Goal: Information Seeking & Learning: Find specific fact

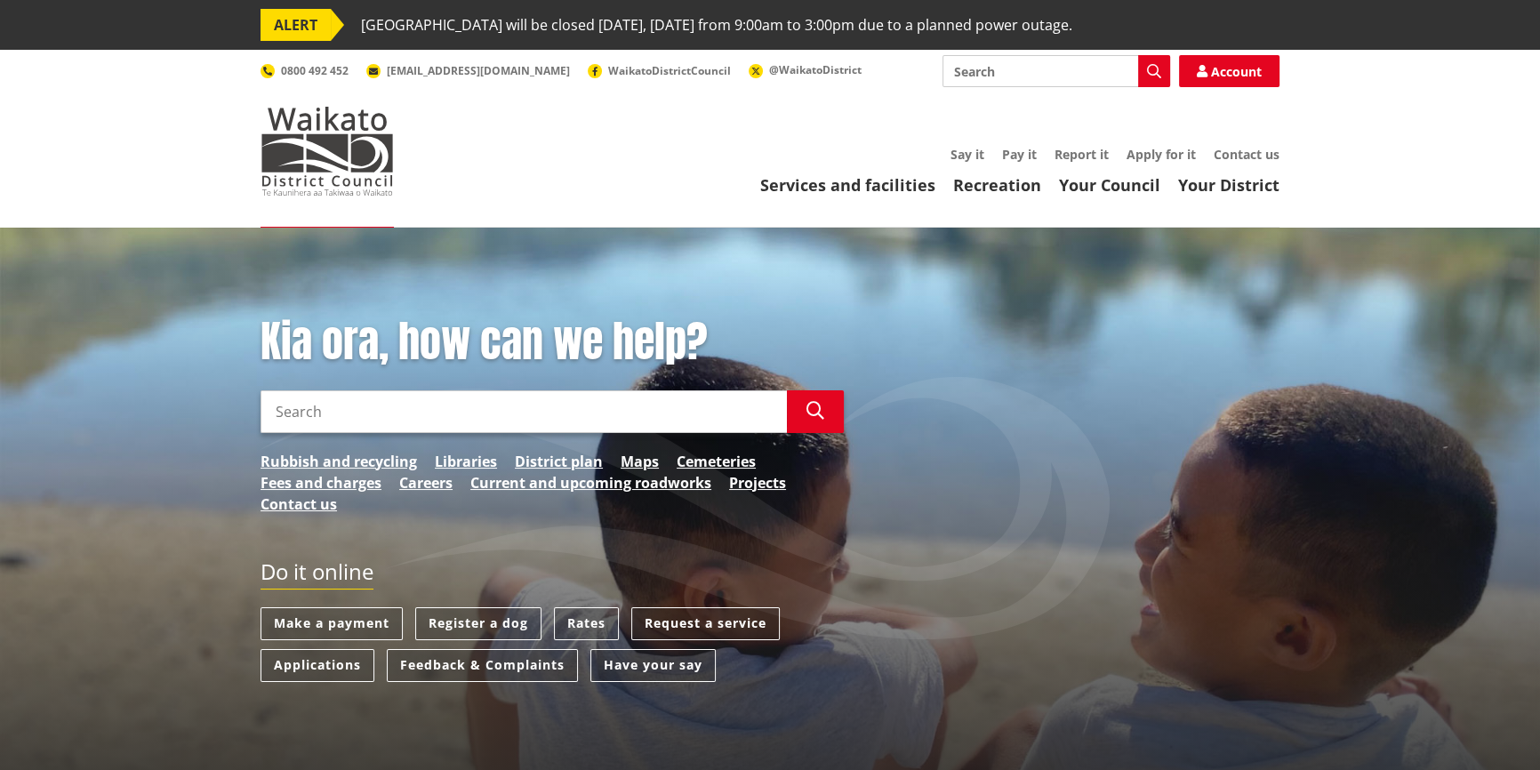
click at [354, 413] on input "Search" at bounding box center [523, 411] width 526 height 43
type input "propert"
click at [1034, 59] on input "Search" at bounding box center [1056, 71] width 228 height 32
click at [1000, 132] on div "Property information search" at bounding box center [1056, 136] width 226 height 32
type input "Property information search"
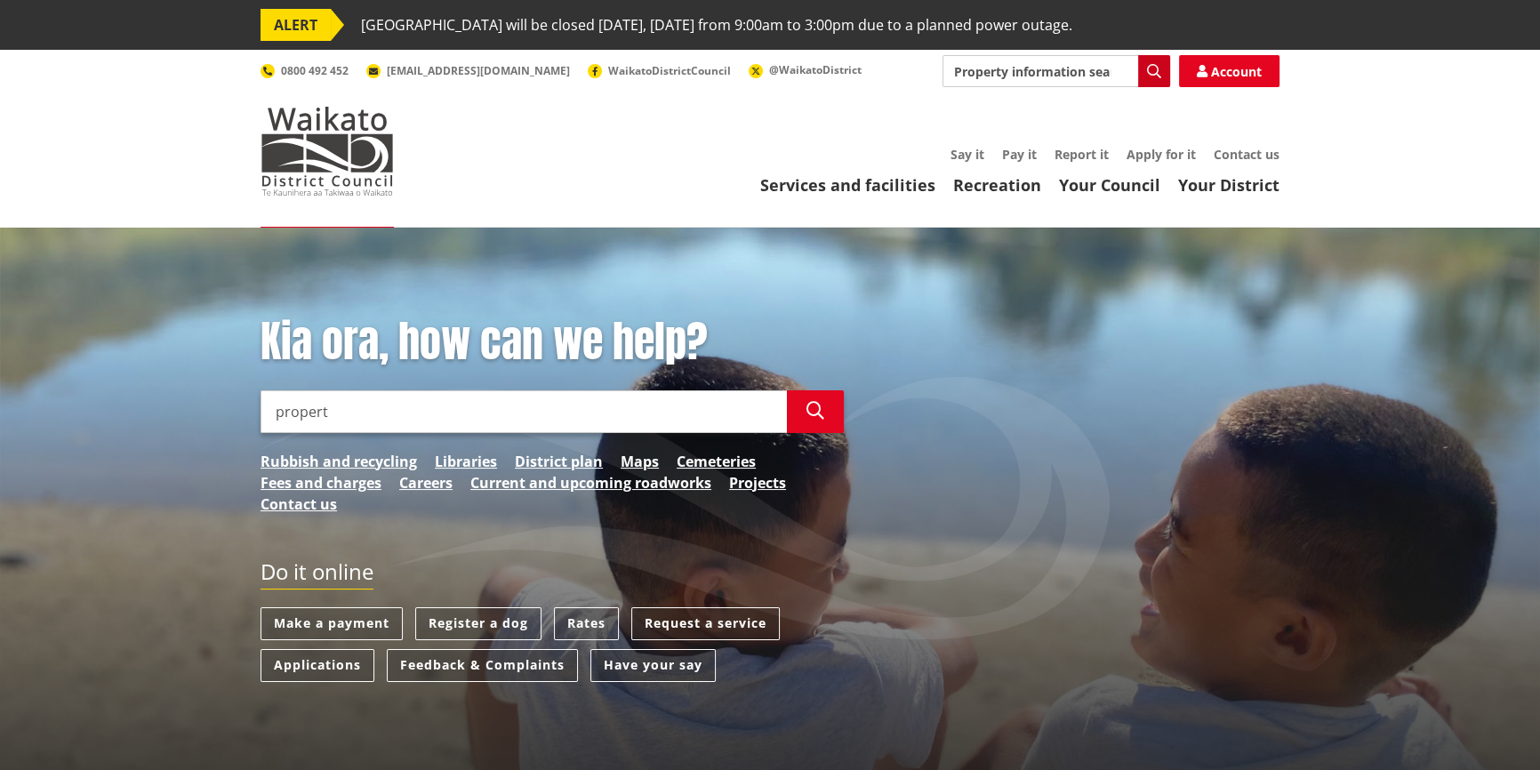
click at [1157, 68] on icon "button" at bounding box center [1154, 71] width 14 height 14
click at [1037, 137] on div "Property information search" at bounding box center [1056, 136] width 226 height 32
click at [1154, 72] on icon "button" at bounding box center [1154, 71] width 14 height 14
click at [1061, 137] on div "Property information search" at bounding box center [1056, 136] width 226 height 32
click at [1148, 69] on icon "button" at bounding box center [1154, 71] width 14 height 14
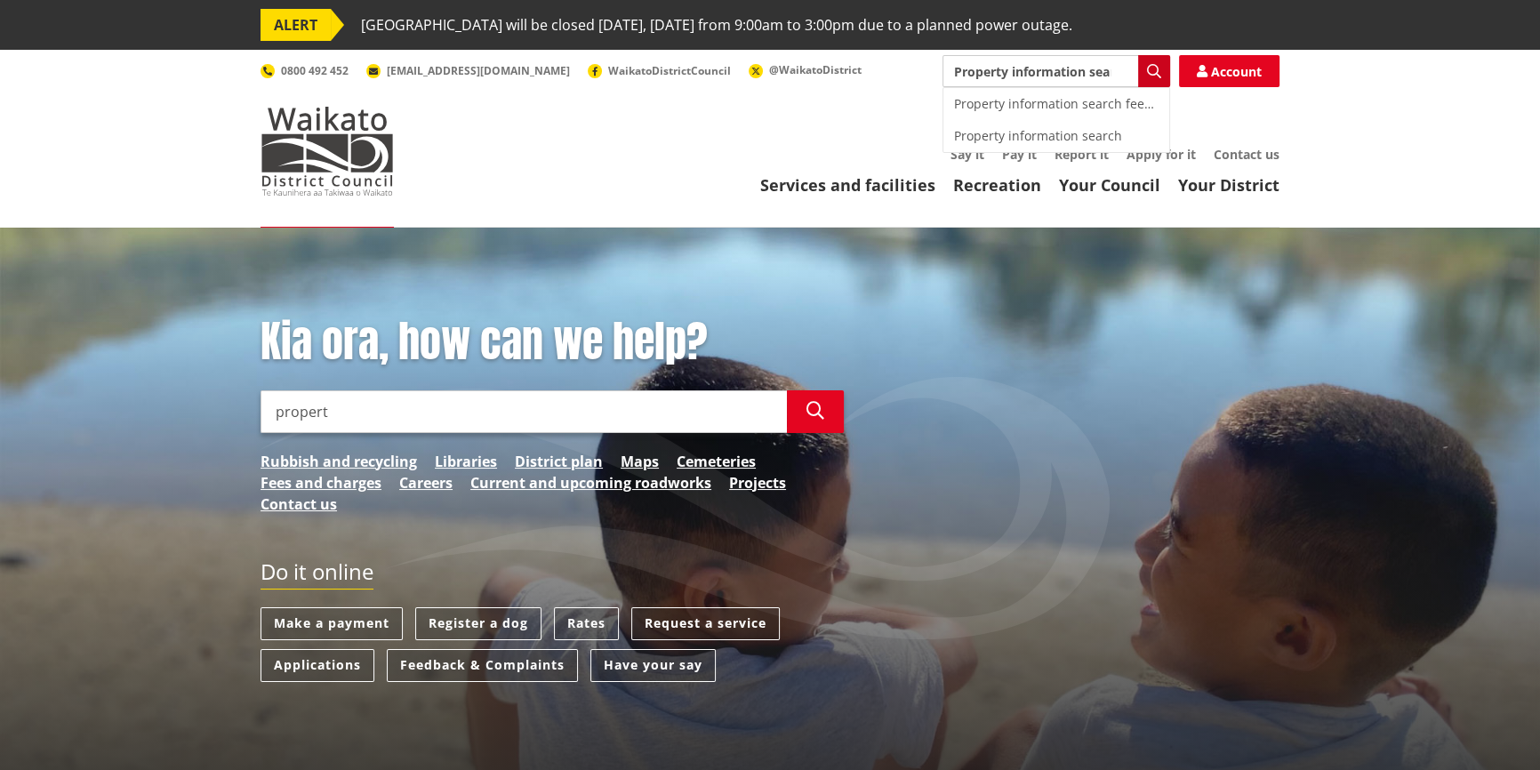
click at [1148, 70] on icon "button" at bounding box center [1154, 71] width 14 height 14
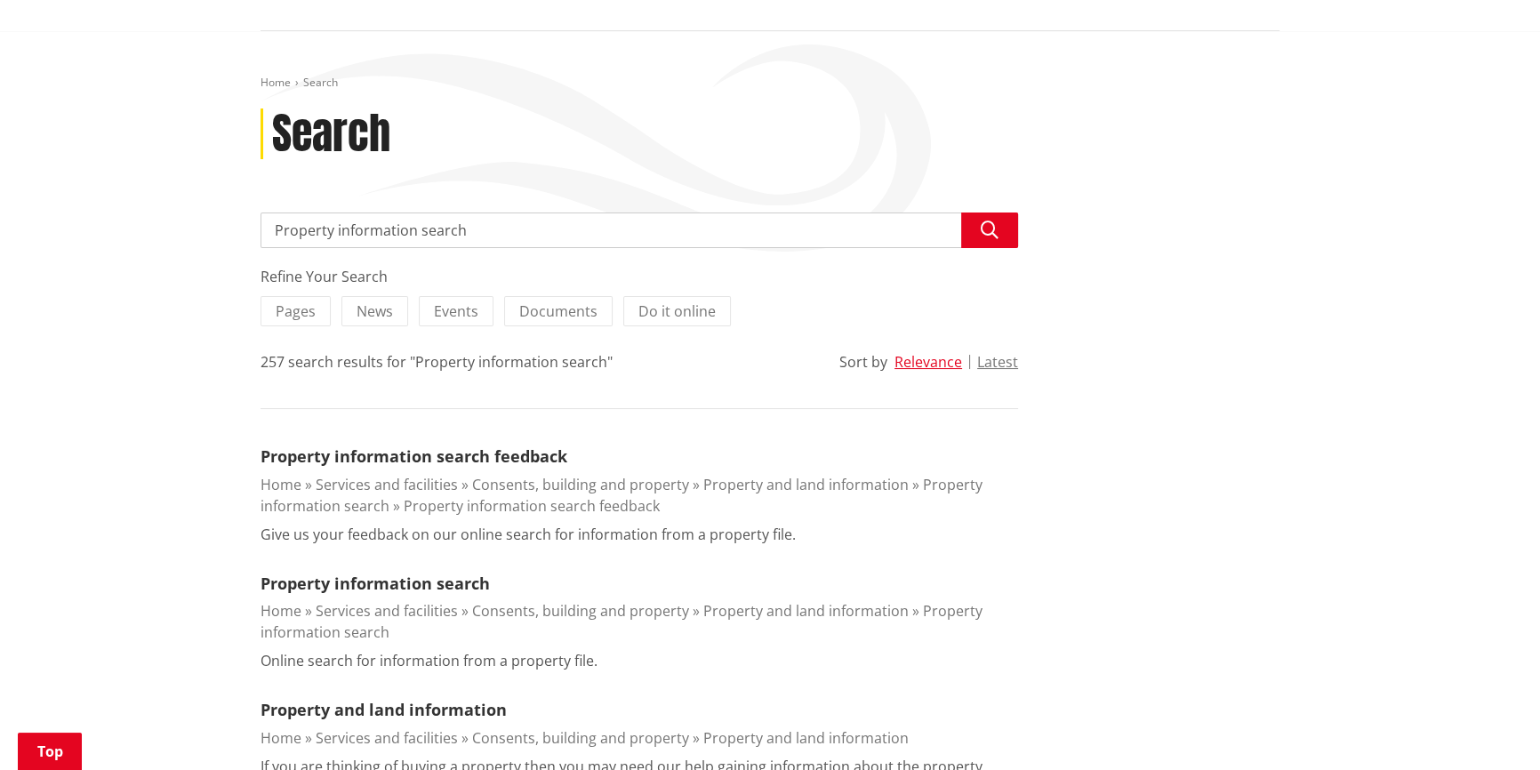
scroll to position [242, 0]
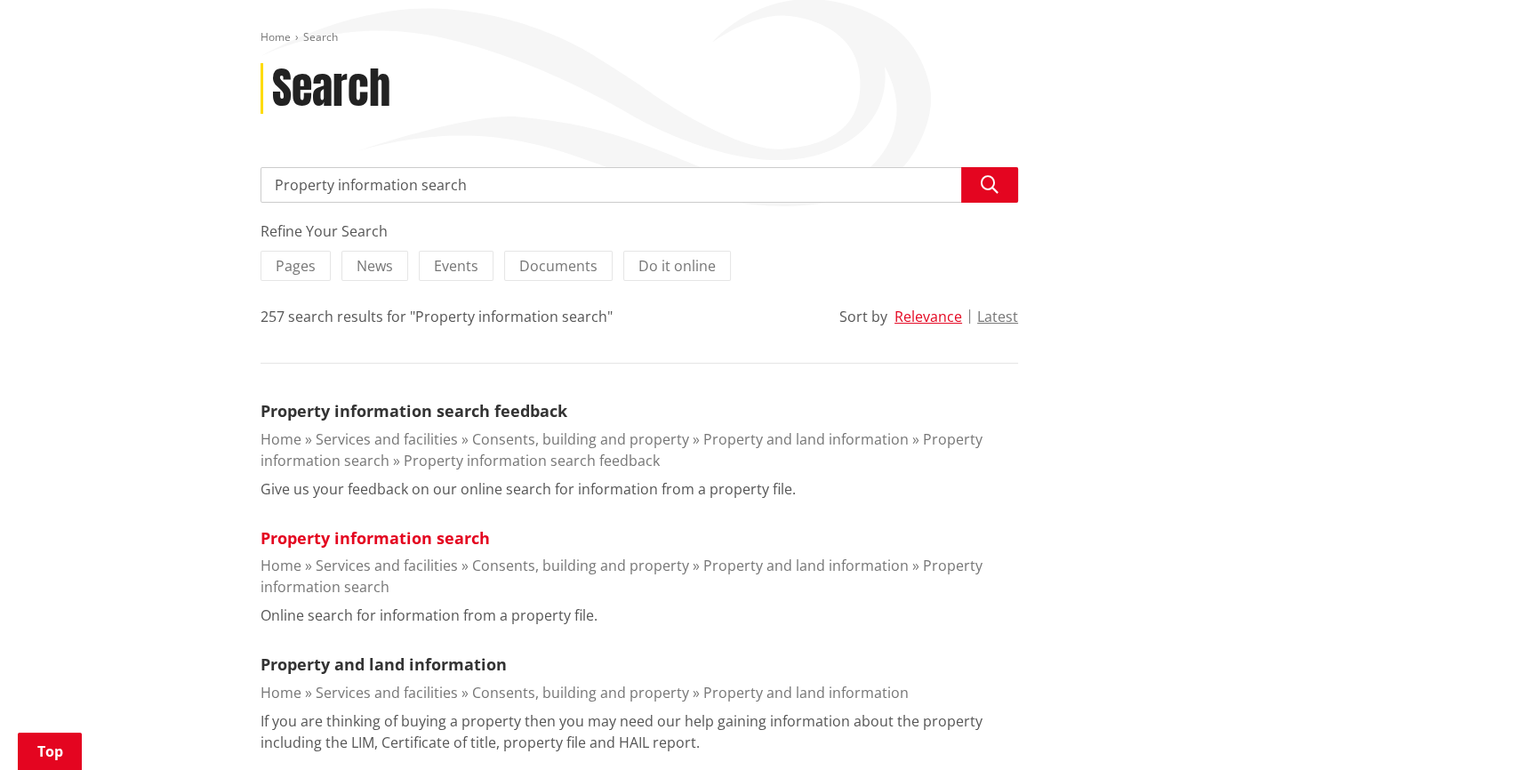
click at [401, 540] on link "Property information search" at bounding box center [374, 537] width 229 height 21
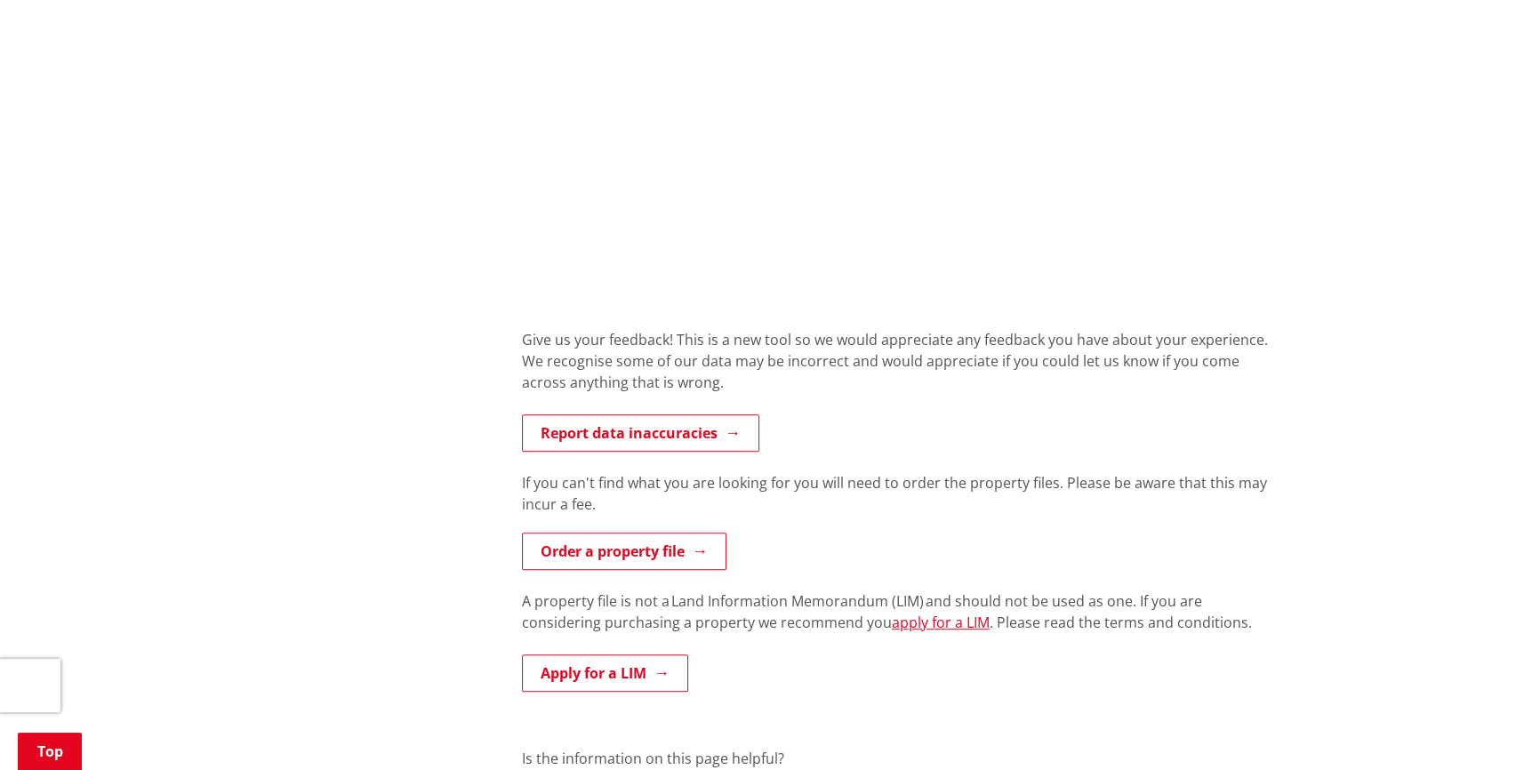
scroll to position [1374, 0]
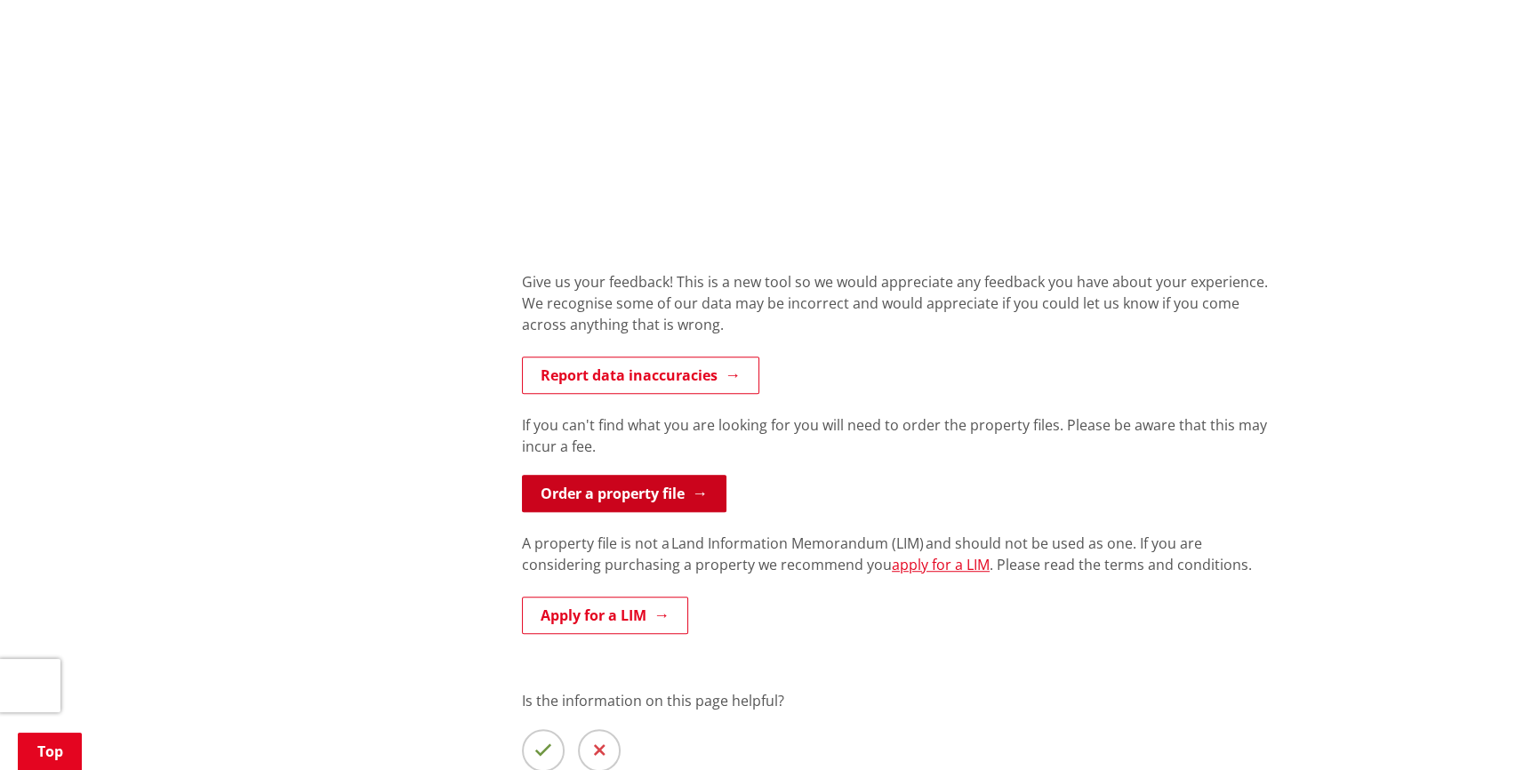
click at [626, 489] on link "Order a property file" at bounding box center [624, 493] width 204 height 37
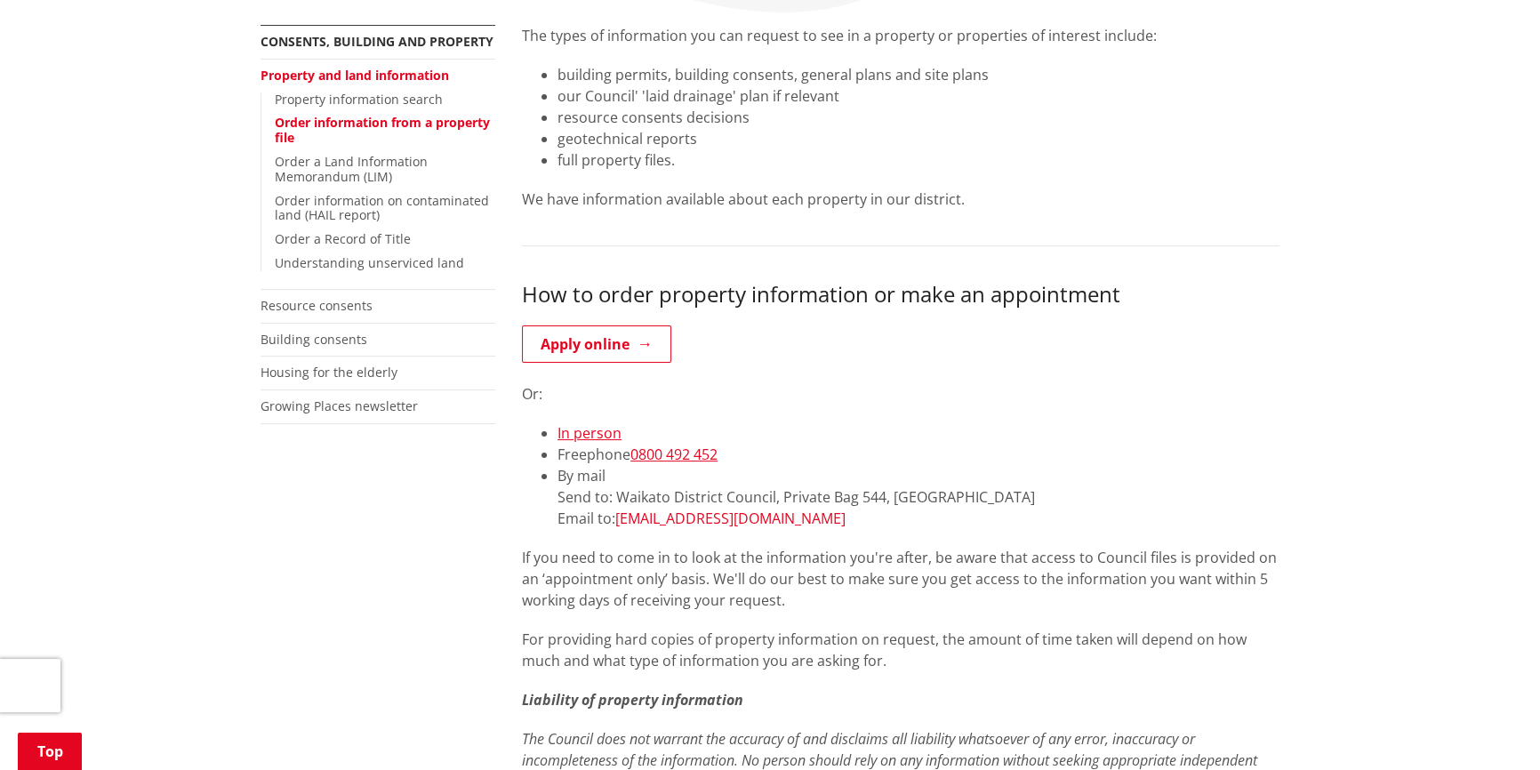
scroll to position [161, 0]
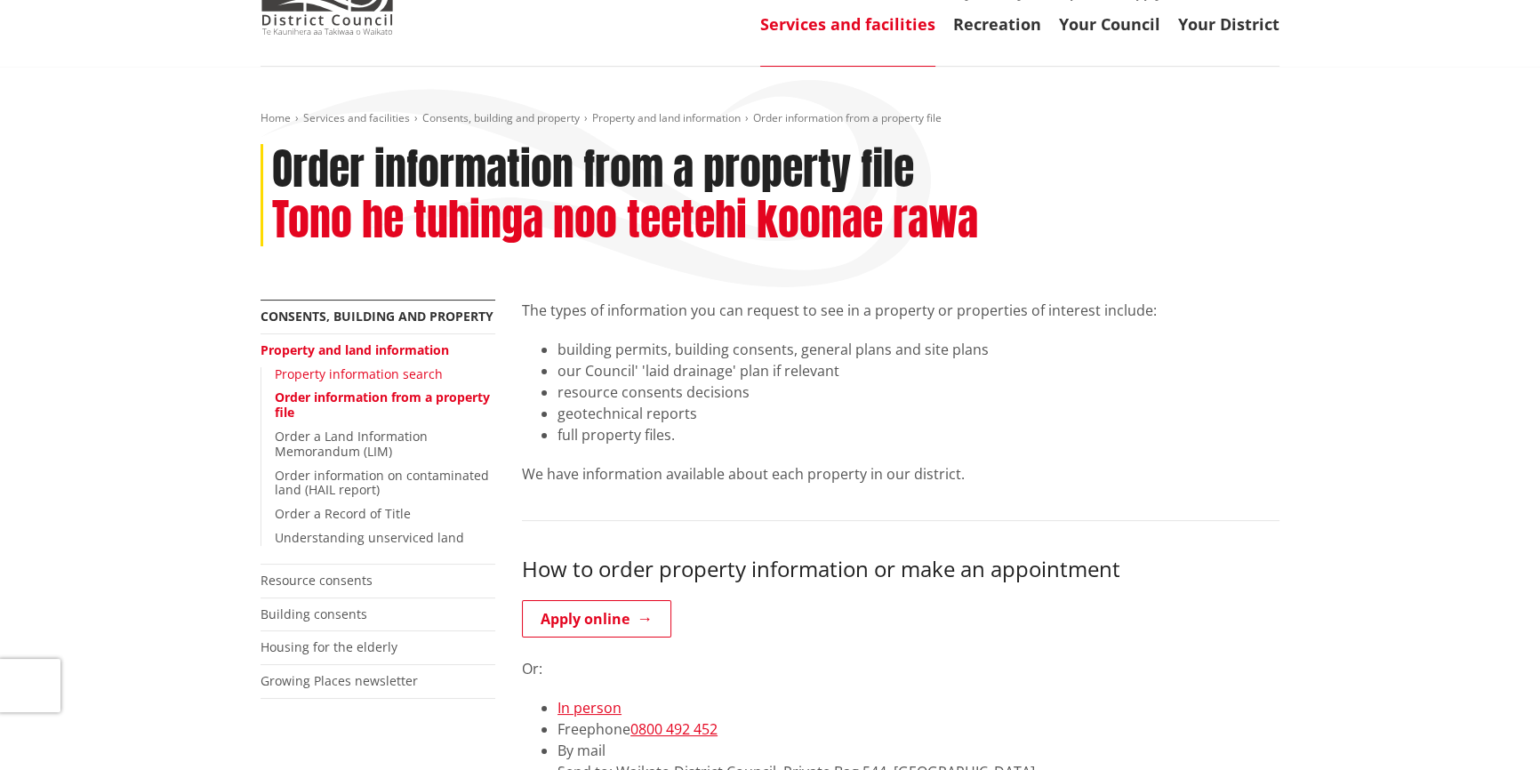
click at [338, 372] on link "Property information search" at bounding box center [359, 373] width 168 height 17
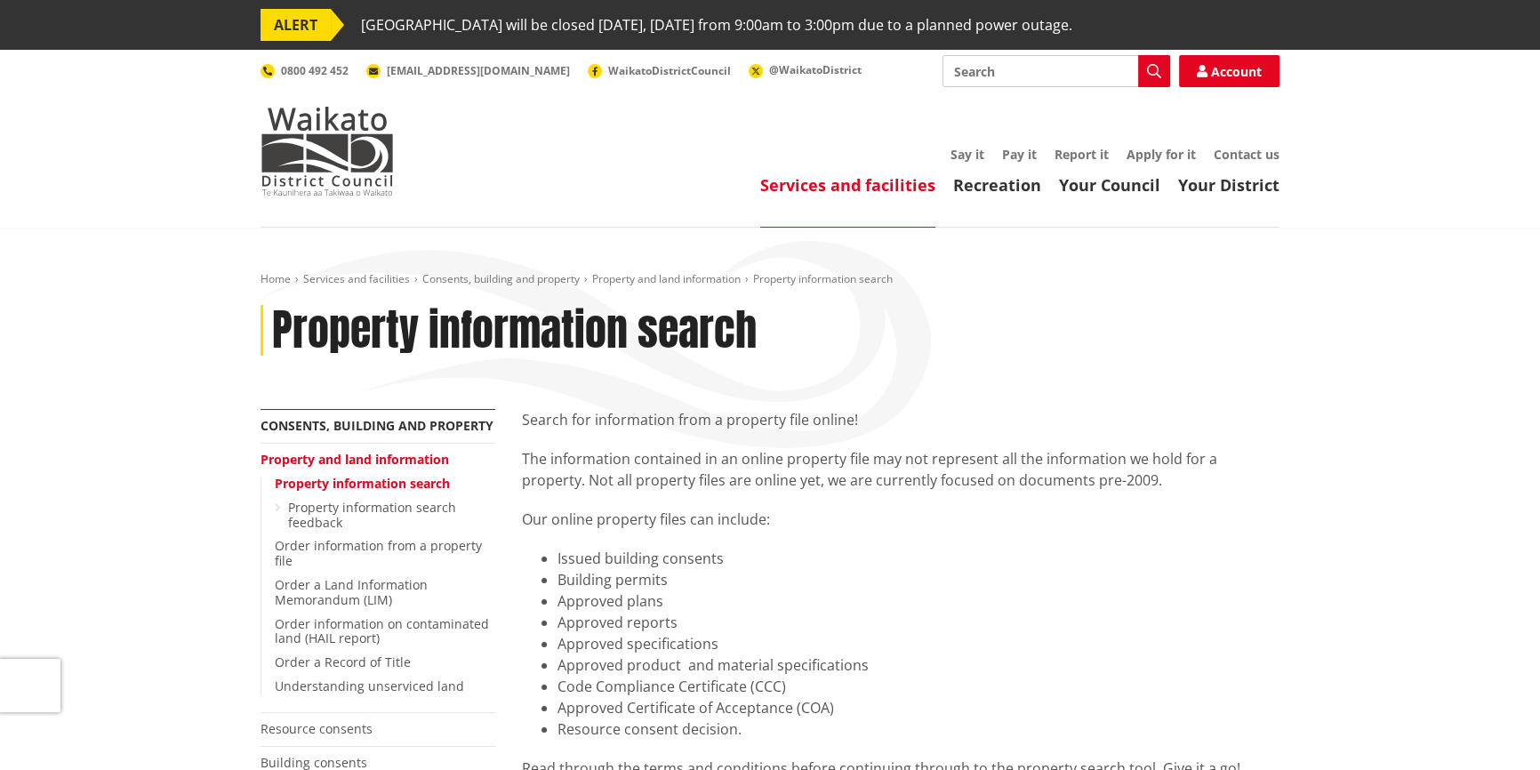
click at [1005, 71] on input "Search" at bounding box center [1056, 71] width 228 height 32
type input "rates information"
click at [271, 278] on link "Home" at bounding box center [275, 278] width 30 height 15
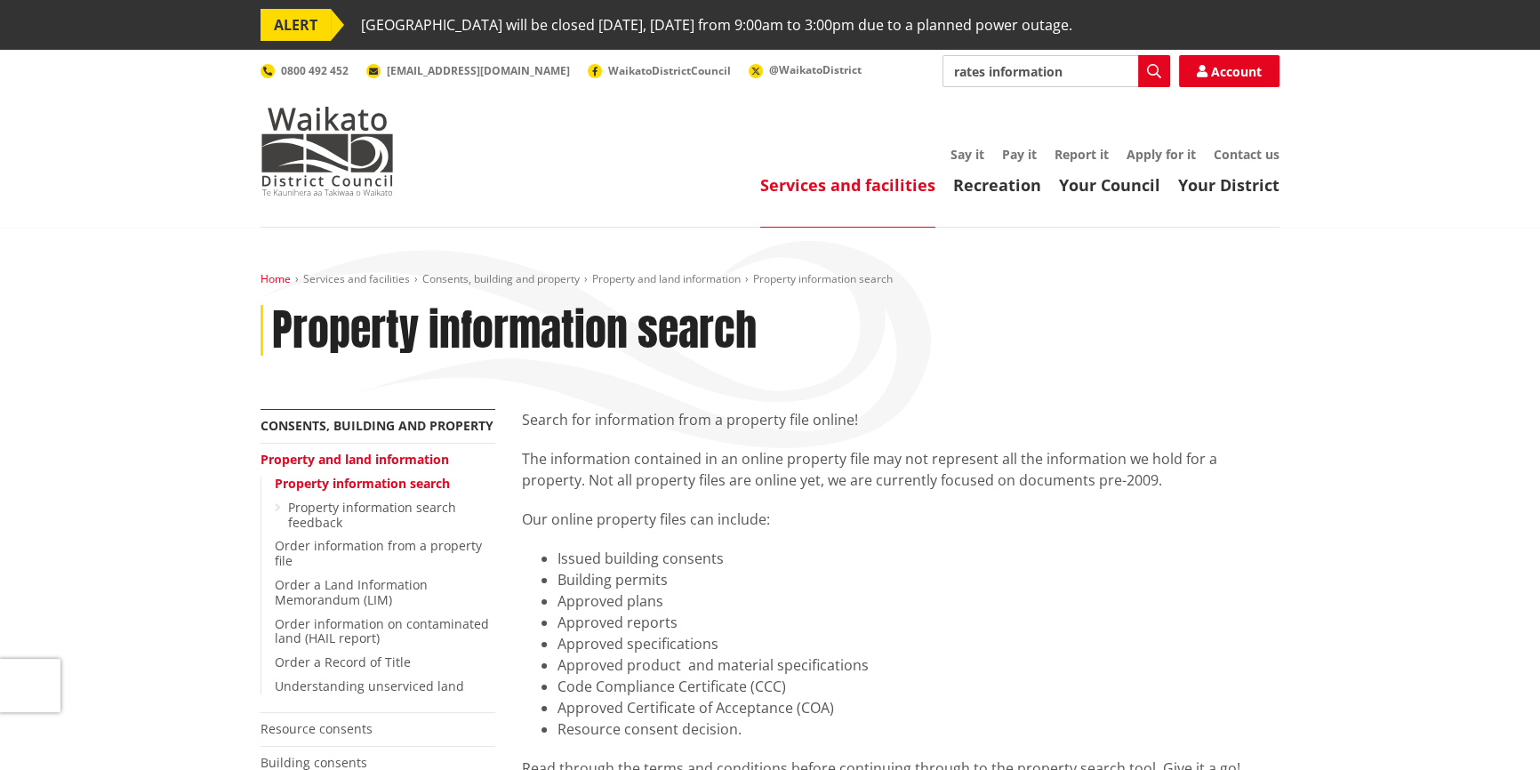
click at [272, 279] on link "Home" at bounding box center [275, 278] width 30 height 15
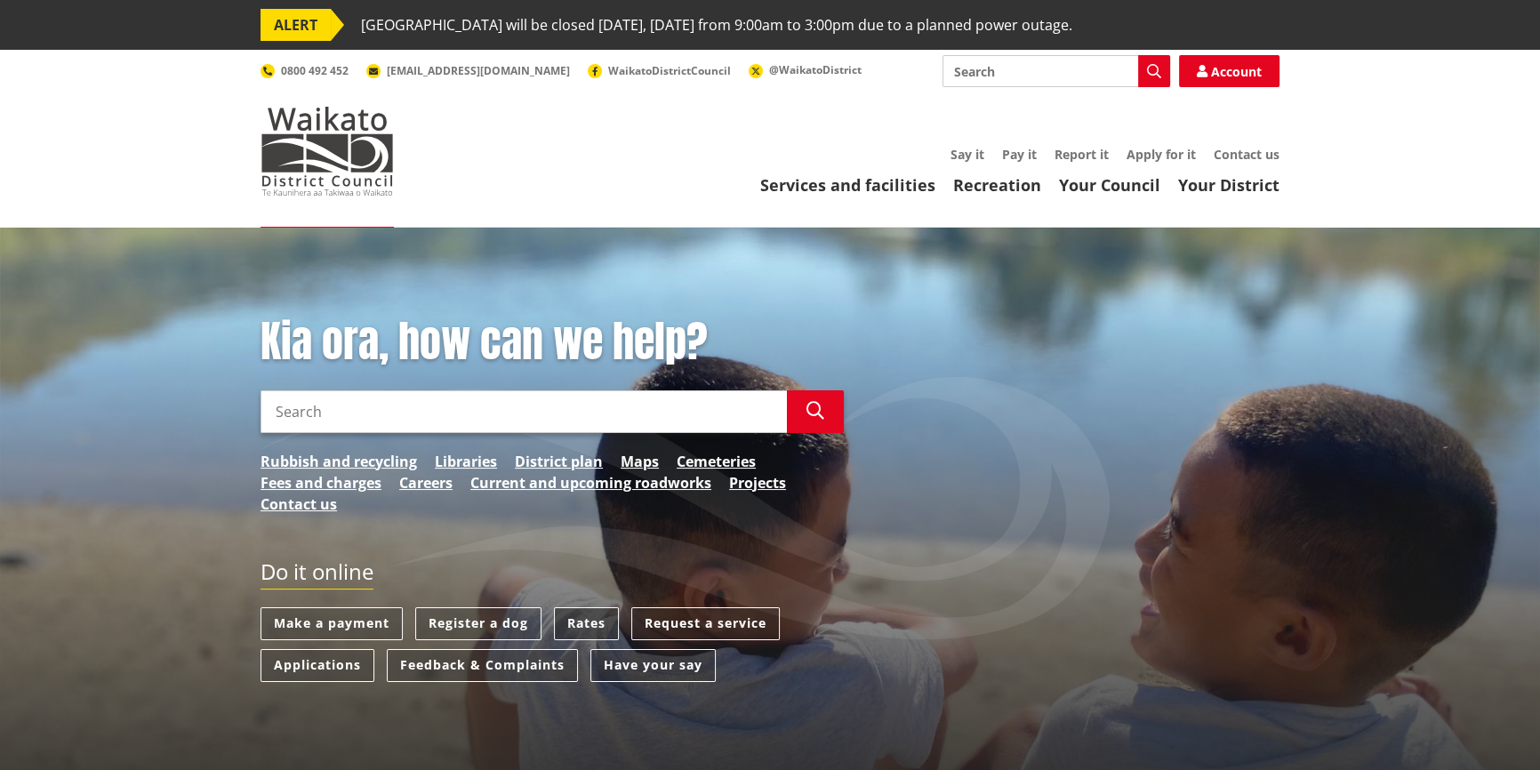
click at [581, 626] on link "Rates" at bounding box center [586, 623] width 65 height 33
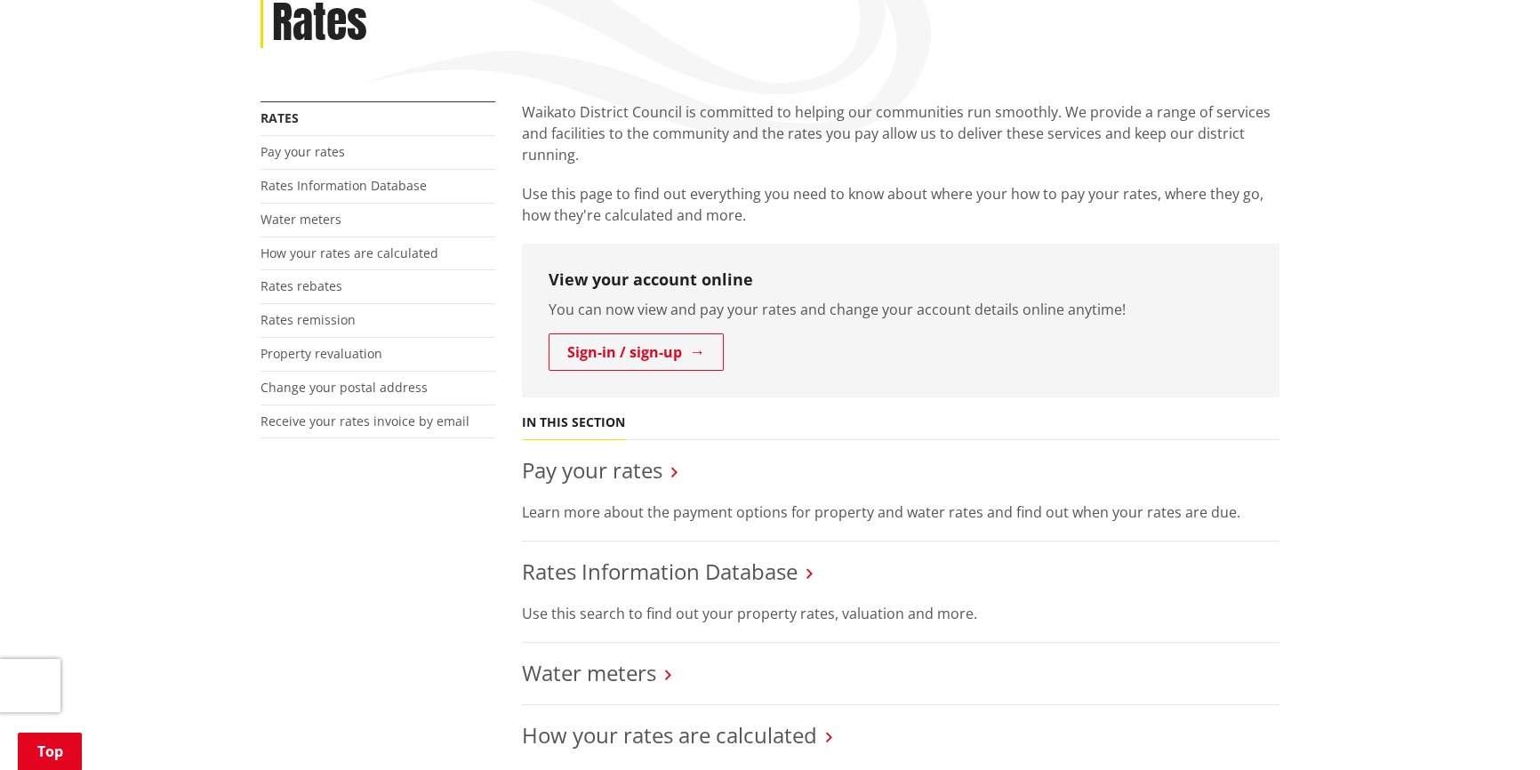
scroll to position [323, 0]
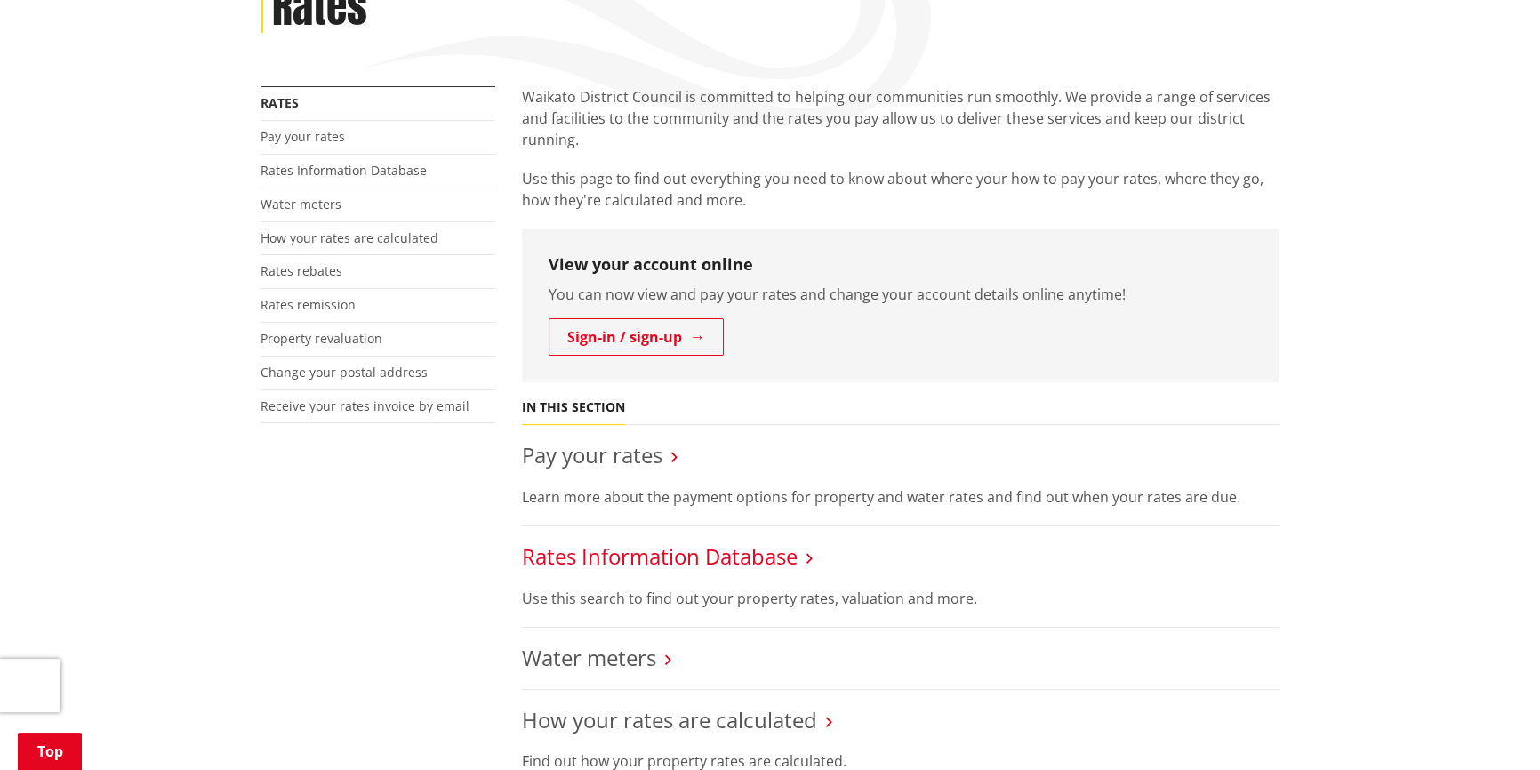
click at [610, 557] on link "Rates Information Database" at bounding box center [660, 555] width 276 height 29
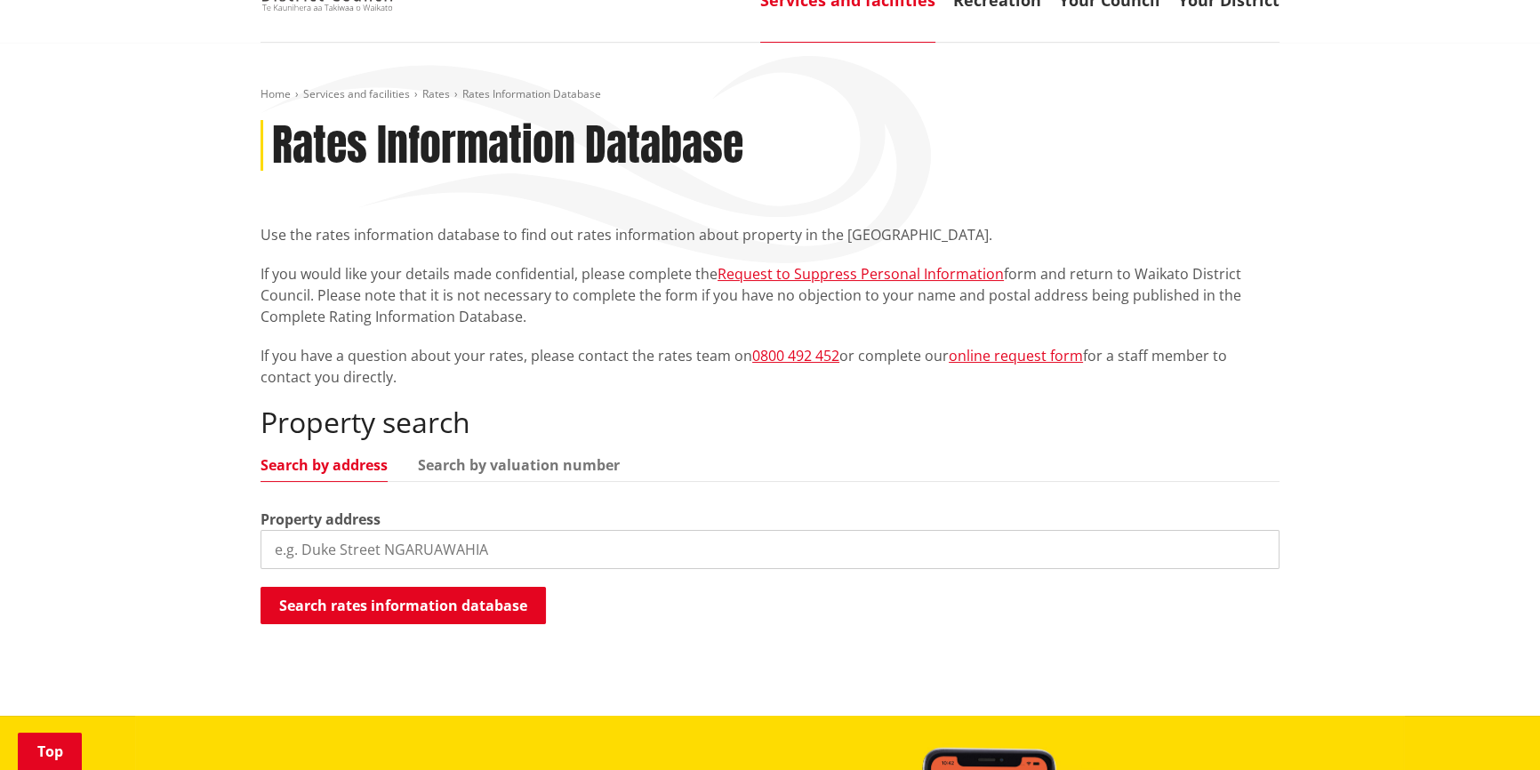
scroll to position [242, 0]
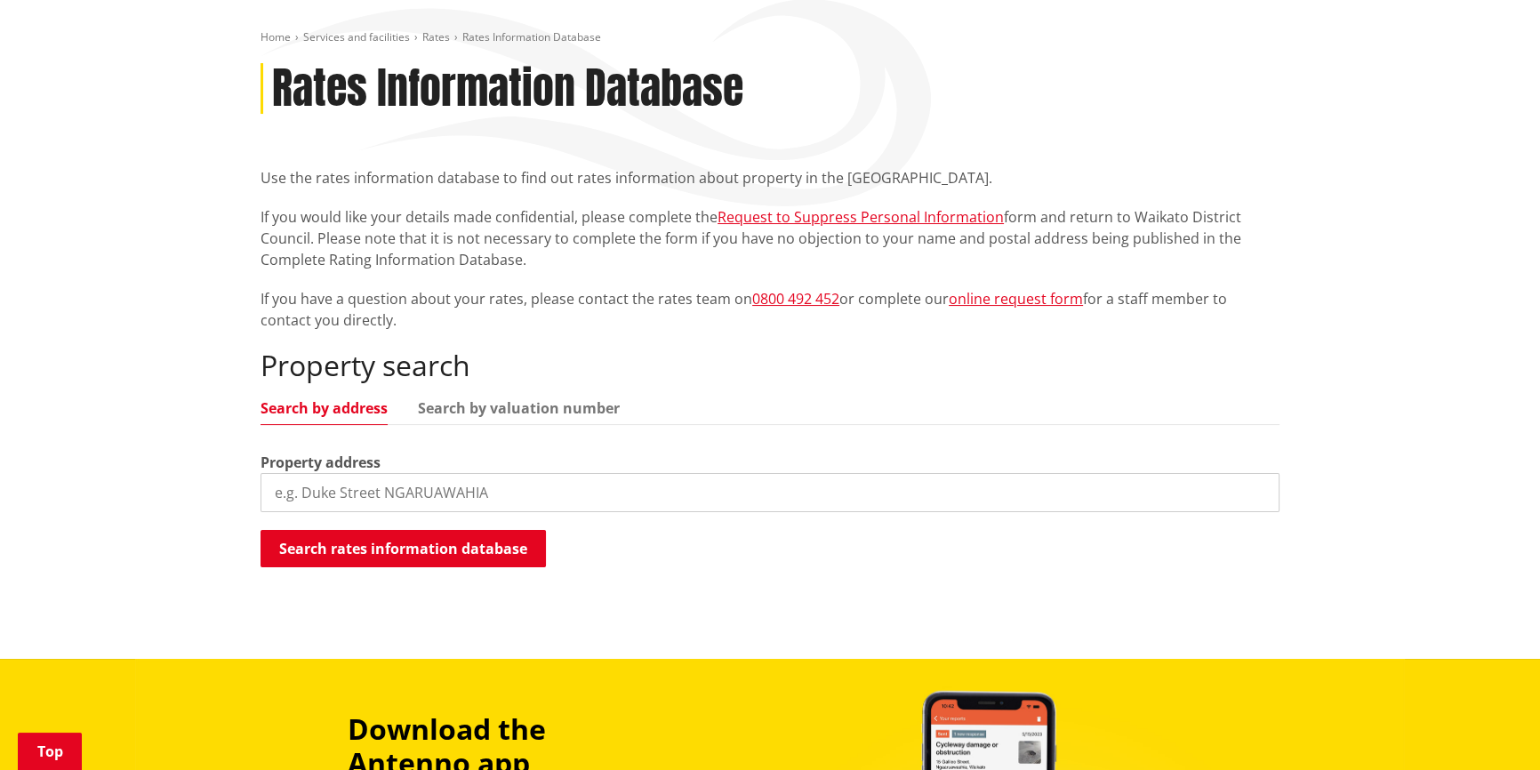
click at [340, 494] on input "search" at bounding box center [769, 492] width 1019 height 39
type input "2027062"
click at [445, 549] on button "Search rates information database" at bounding box center [402, 548] width 285 height 37
